Goal: Task Accomplishment & Management: Use online tool/utility

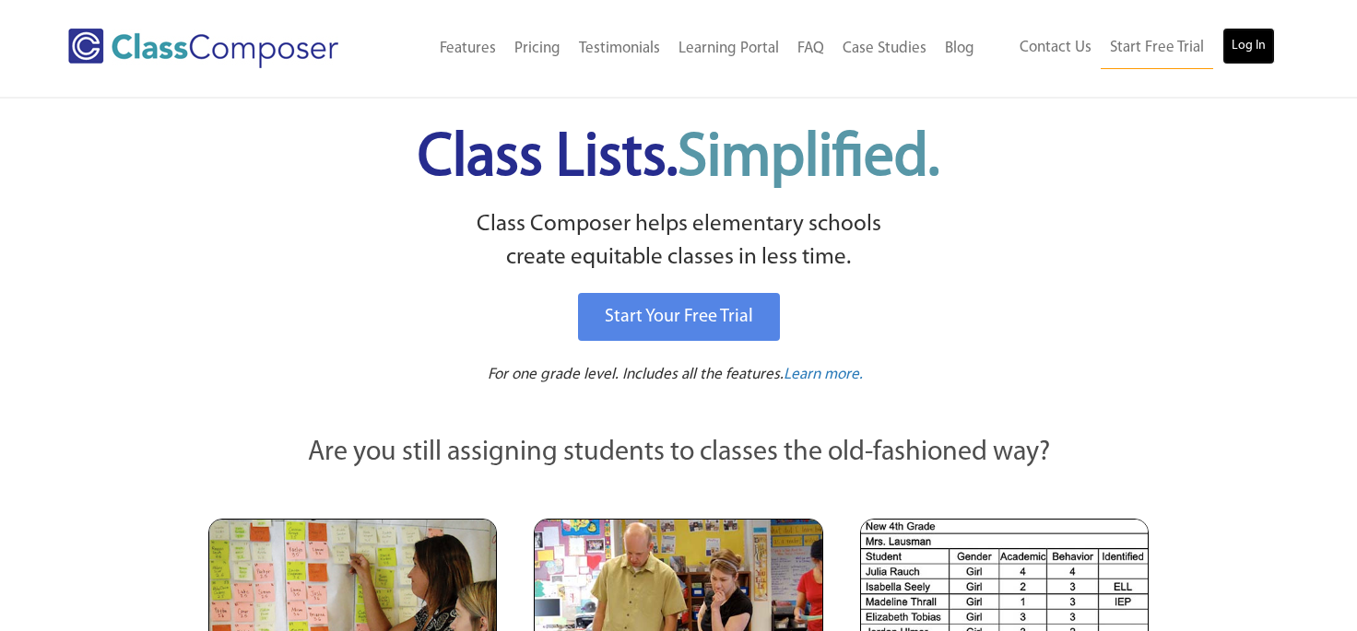
click at [1243, 36] on link "Log In" at bounding box center [1248, 46] width 53 height 37
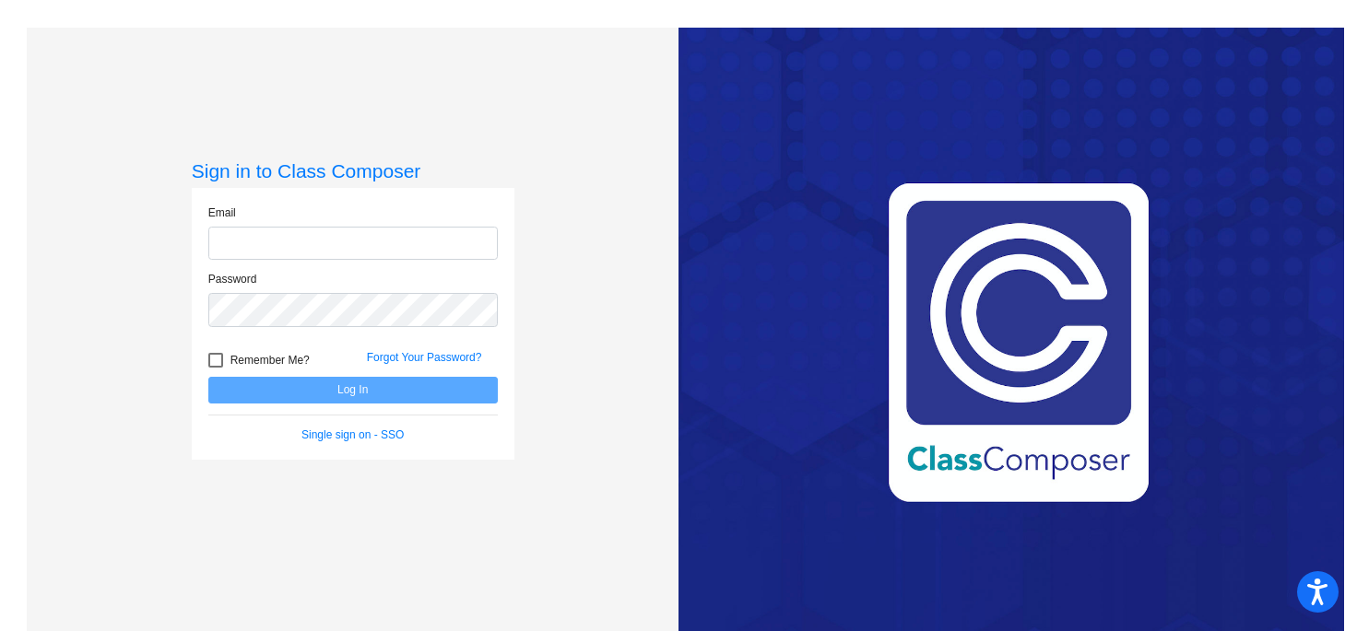
type input "[EMAIL_ADDRESS][DOMAIN_NAME]"
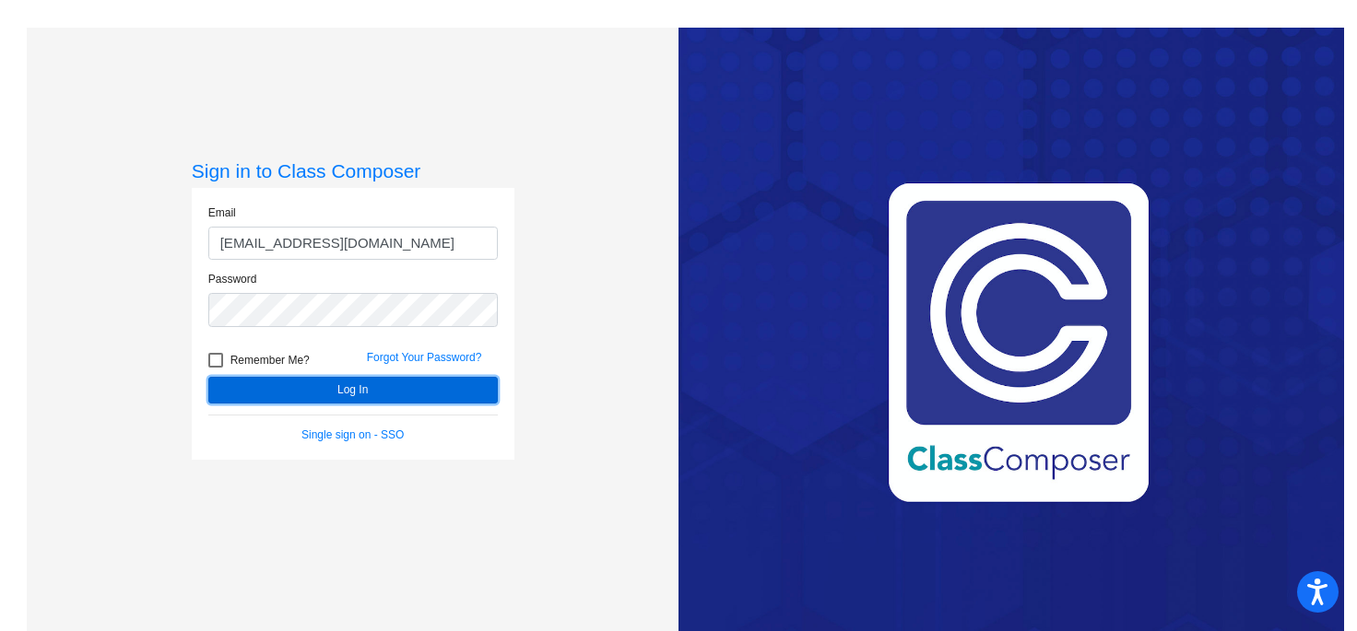
click at [335, 390] on button "Log In" at bounding box center [352, 390] width 289 height 27
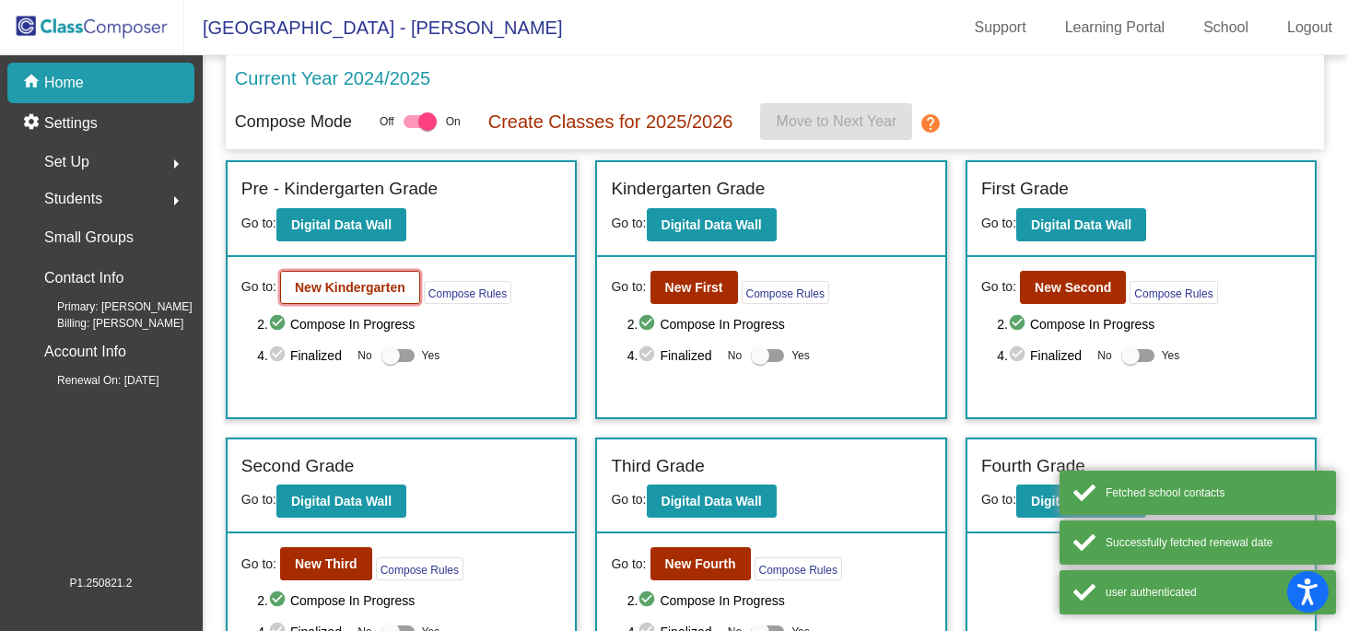
click at [374, 283] on b "New Kindergarten" at bounding box center [350, 287] width 111 height 15
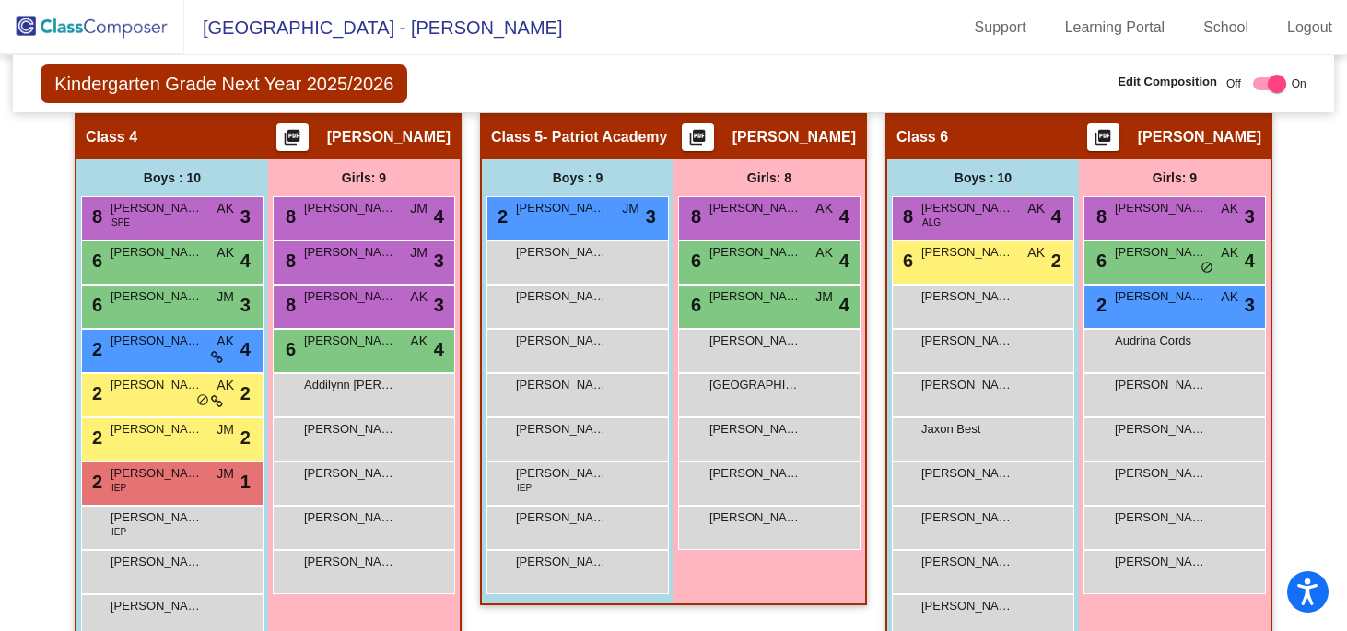
scroll to position [1011, 0]
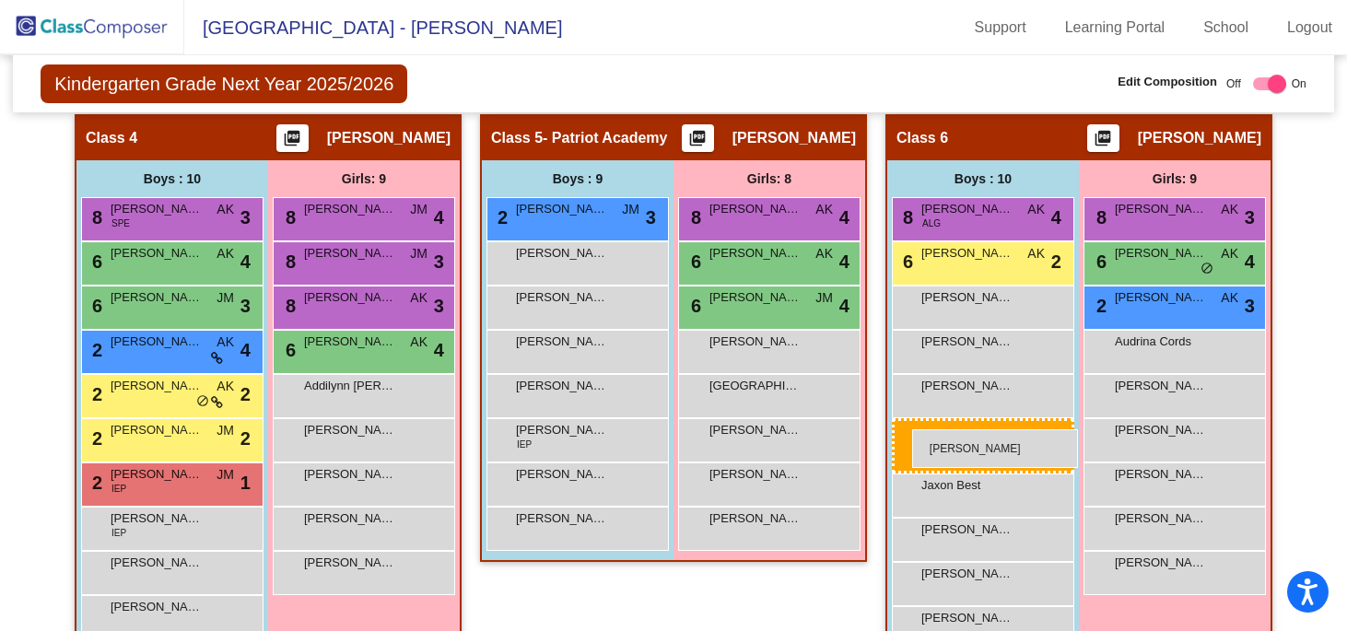
drag, startPoint x: 549, startPoint y: 441, endPoint x: 912, endPoint y: 429, distance: 363.3
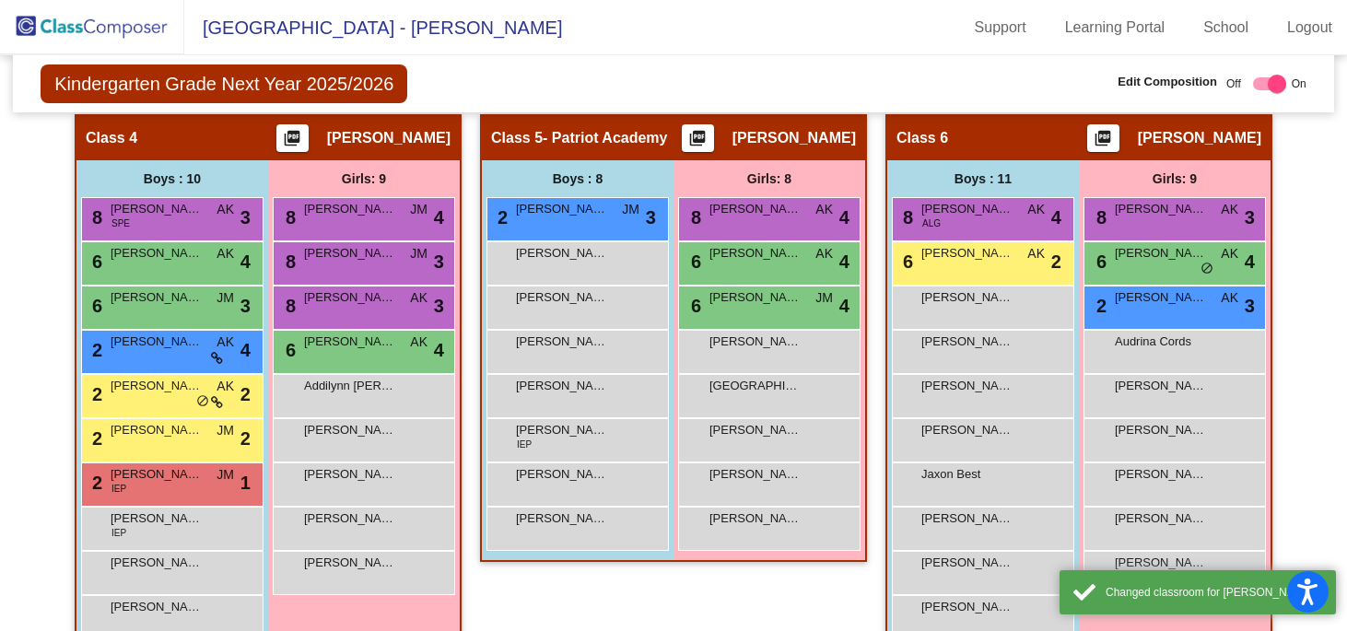
click at [1295, 382] on div "Hallway - Hallway Class picture_as_pdf Add Student First Name Last Name Student…" at bounding box center [674, 136] width 1294 height 1154
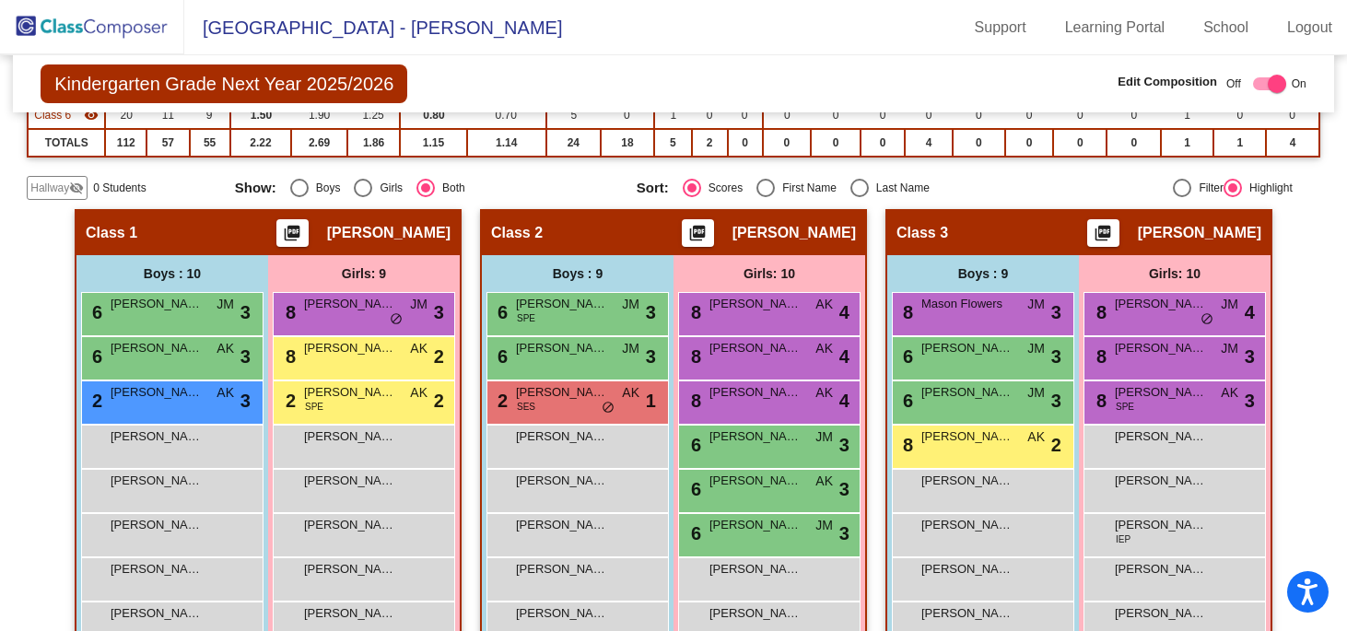
scroll to position [347, 0]
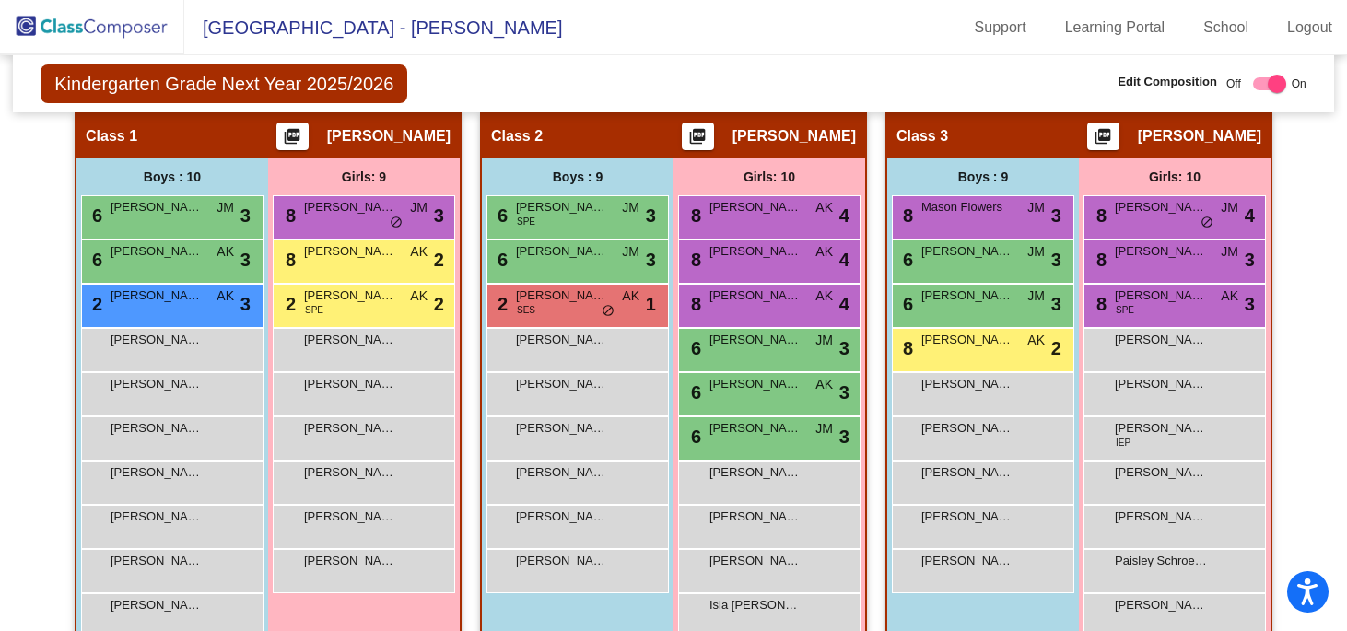
scroll to position [495, 0]
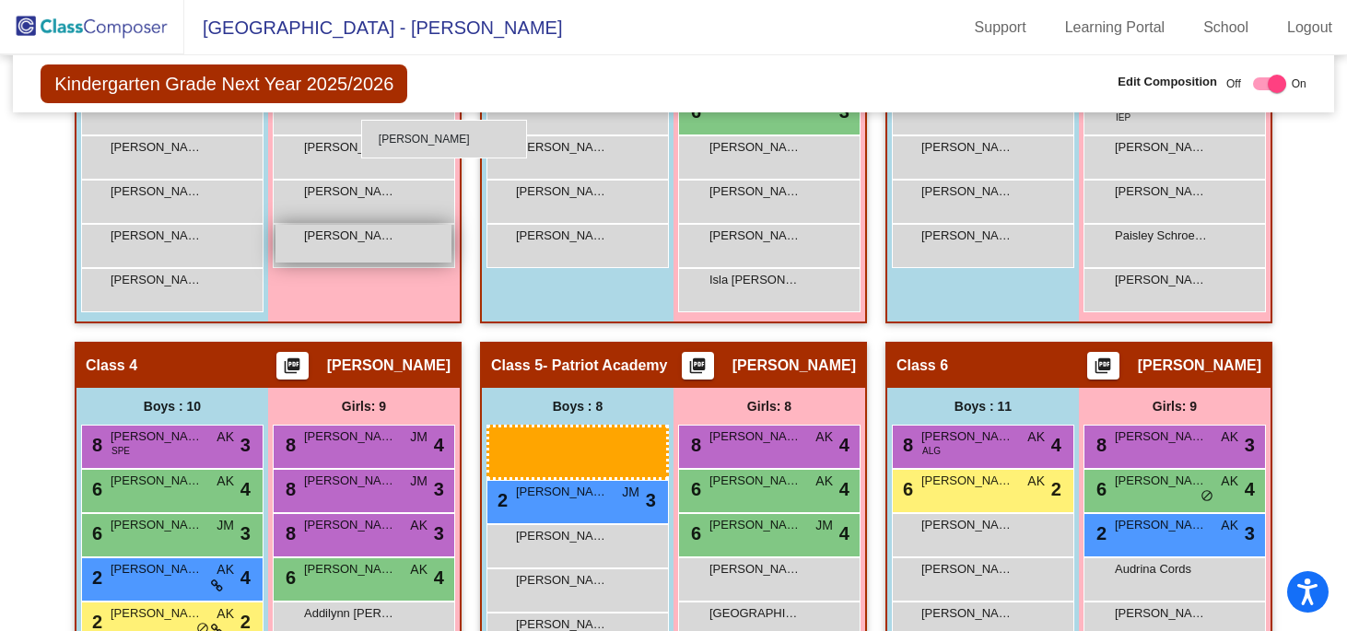
scroll to position [783, 0]
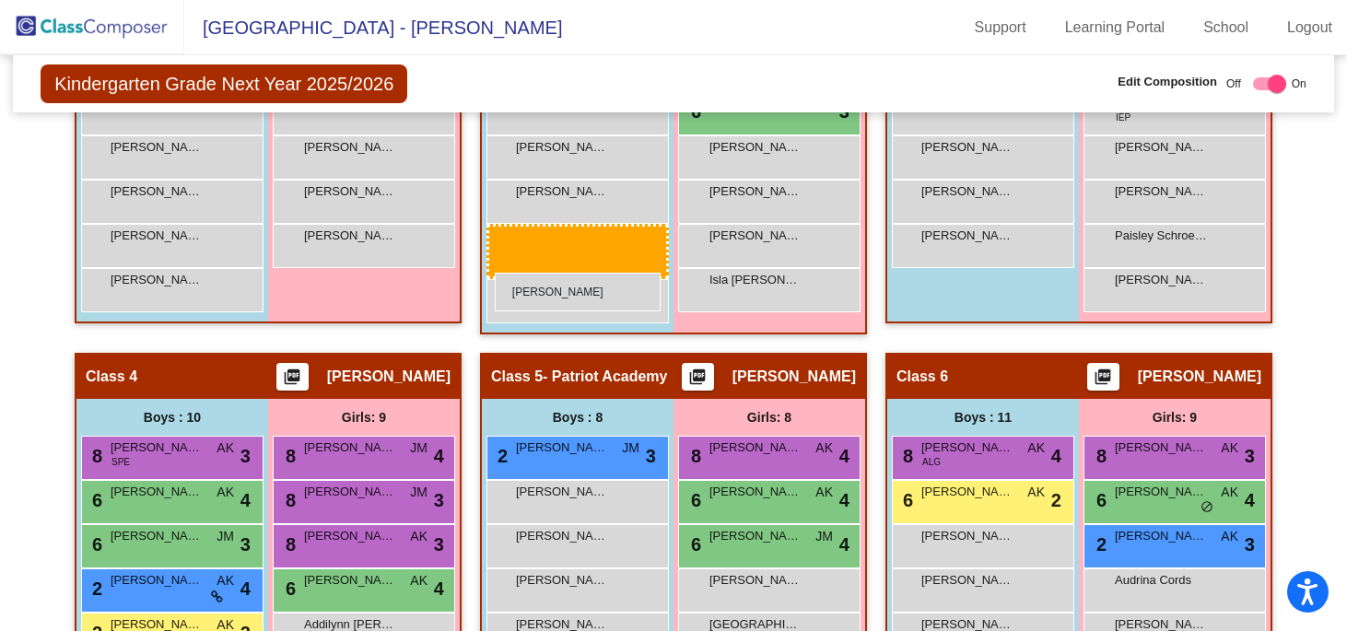
drag, startPoint x: 986, startPoint y: 463, endPoint x: 495, endPoint y: 272, distance: 527.0
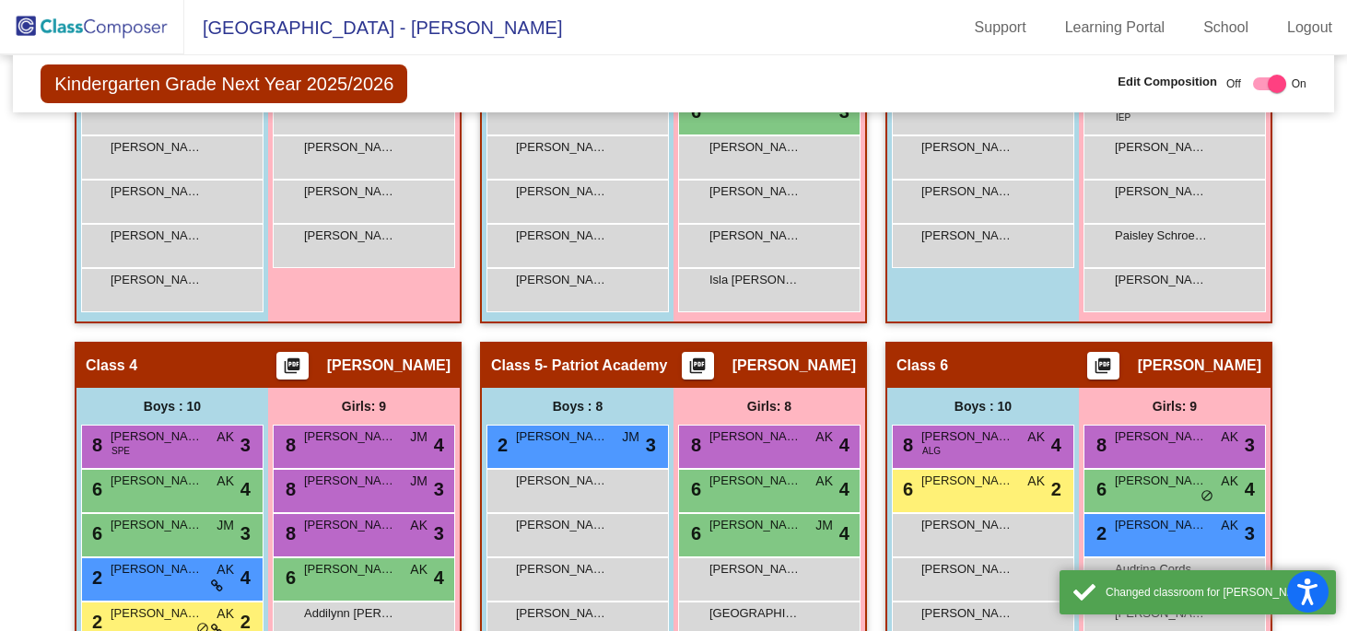
click at [1290, 341] on div "Hallway - Hallway Class picture_as_pdf Add Student First Name Last Name Student…" at bounding box center [674, 342] width 1294 height 1110
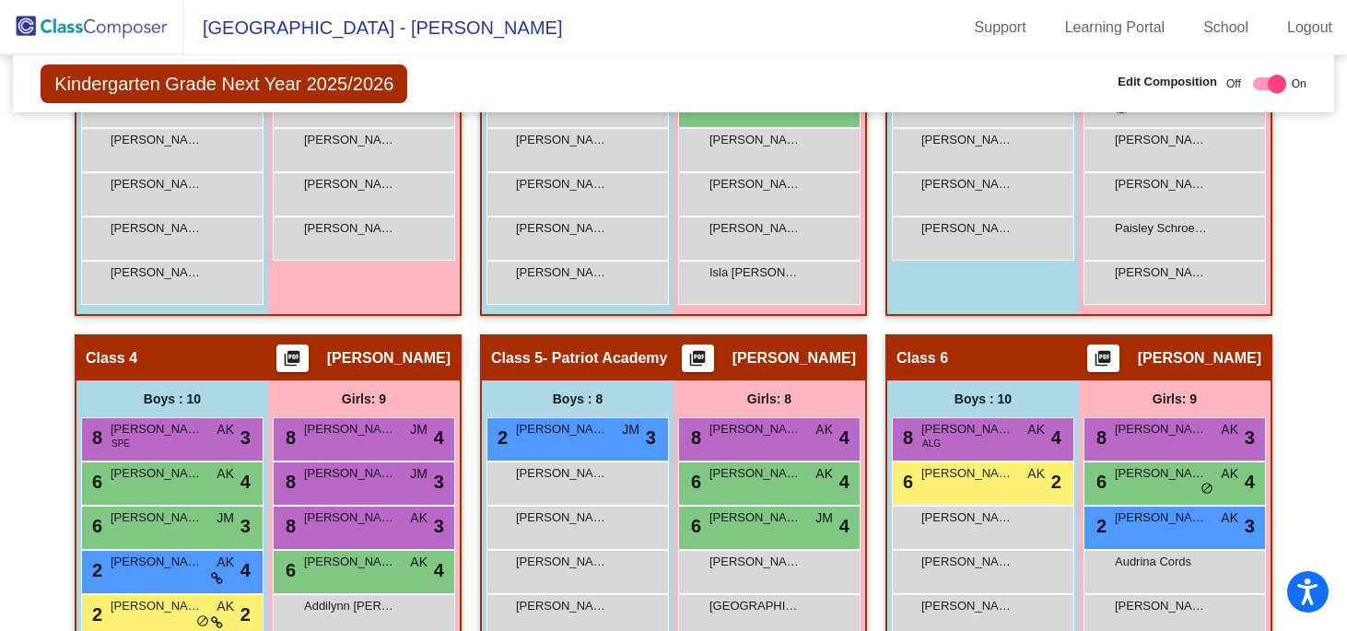
scroll to position [790, 0]
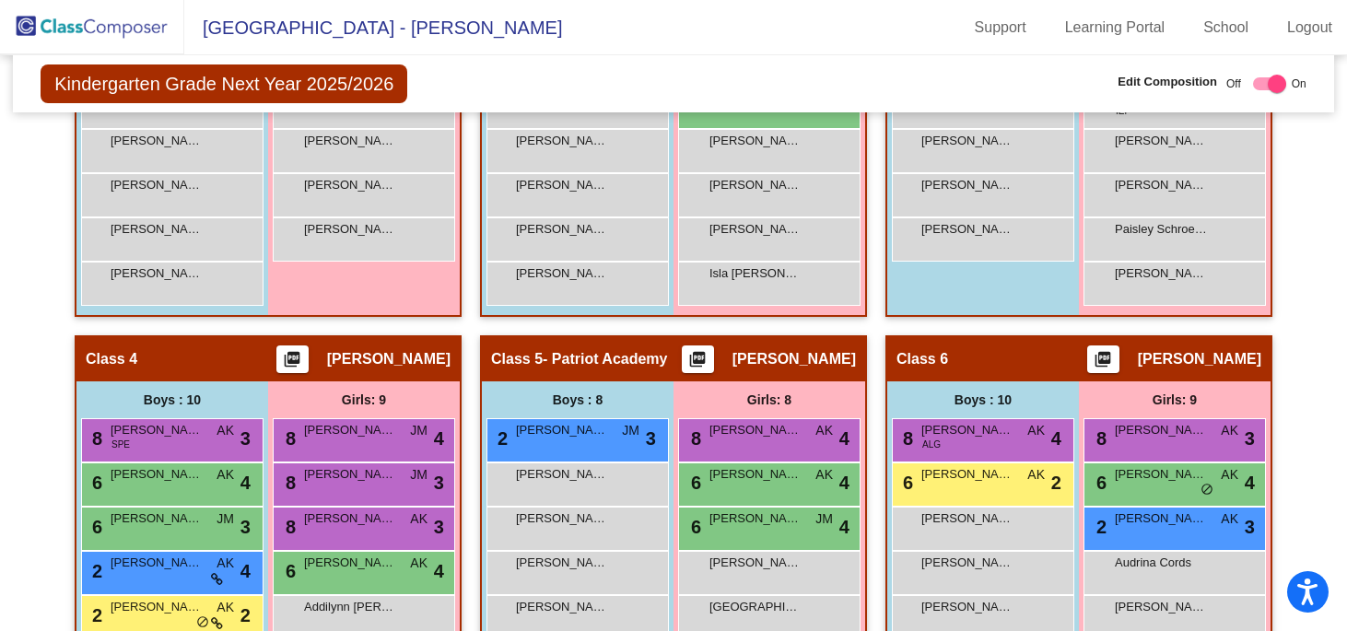
click at [1285, 315] on div "Hallway - Hallway Class picture_as_pdf Add Student First Name Last Name Student…" at bounding box center [674, 336] width 1294 height 1110
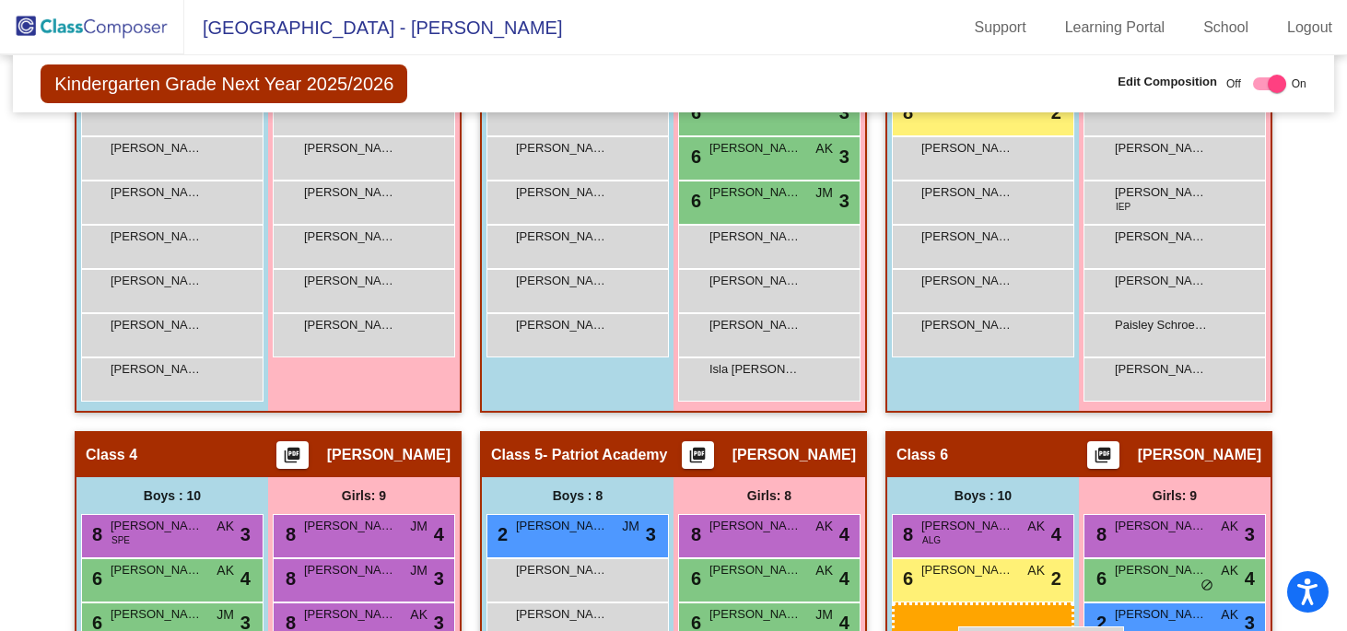
scroll to position [701, 0]
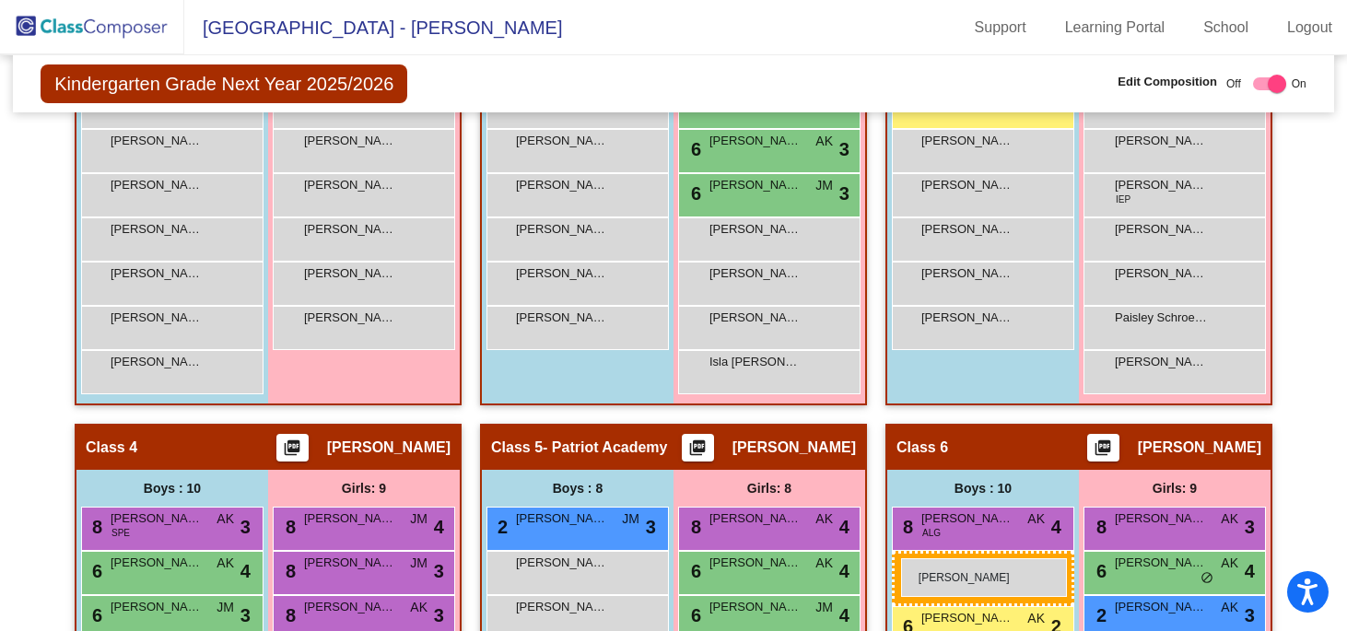
drag, startPoint x: 552, startPoint y: 329, endPoint x: 901, endPoint y: 558, distance: 417.4
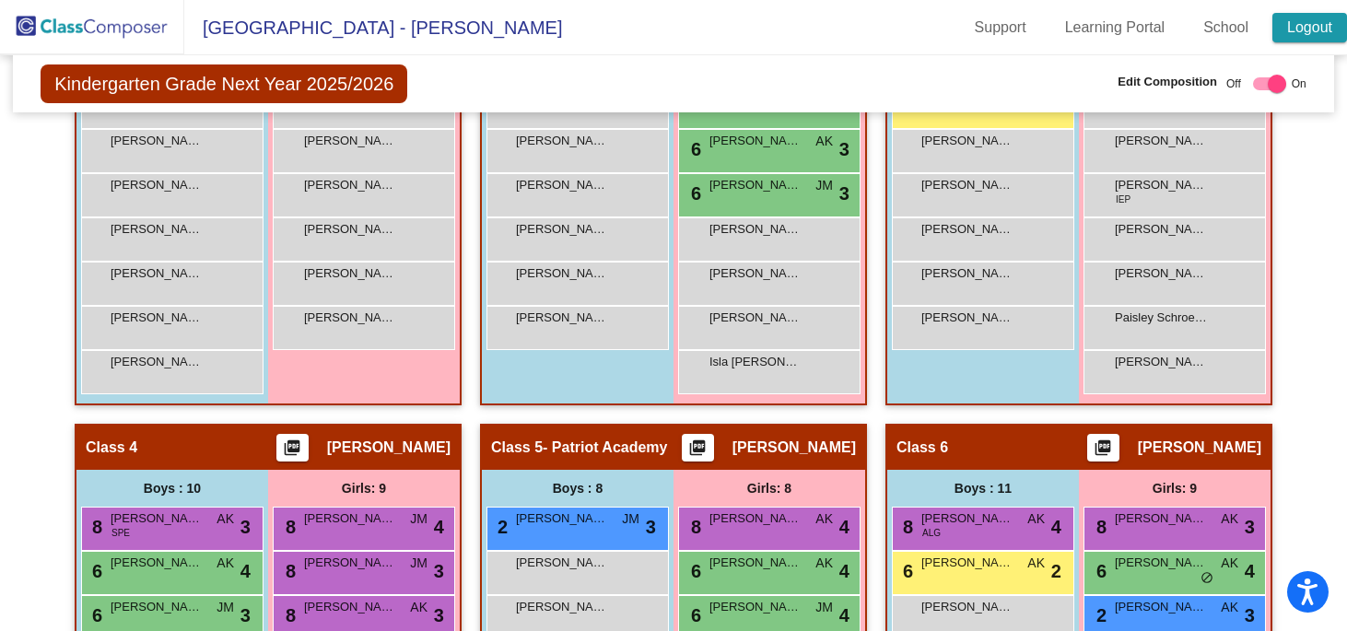
click at [1300, 20] on link "Logout" at bounding box center [1310, 27] width 75 height 29
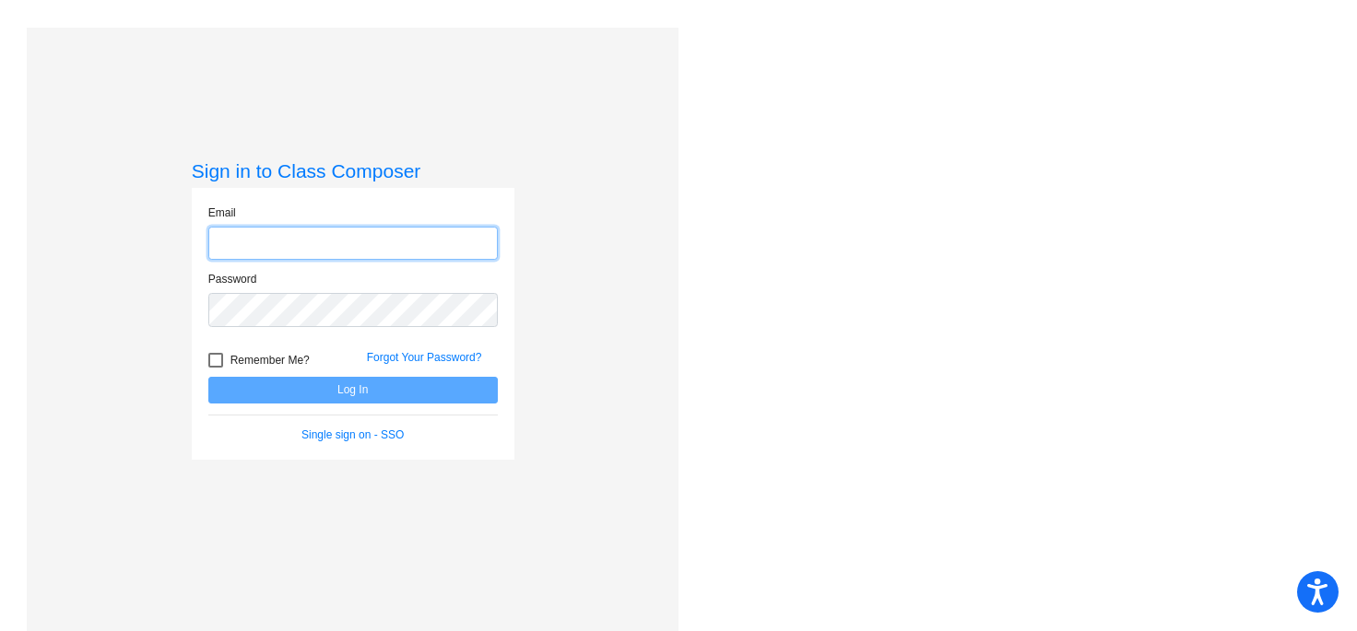
type input "[EMAIL_ADDRESS][DOMAIN_NAME]"
